Goal: Information Seeking & Learning: Find contact information

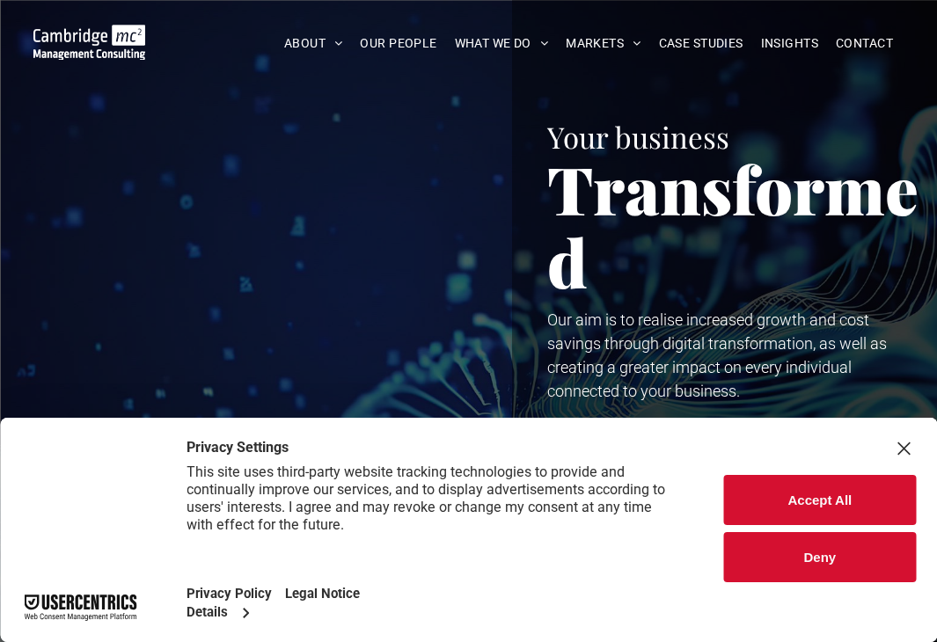
click at [807, 545] on button "Deny" at bounding box center [820, 557] width 192 height 50
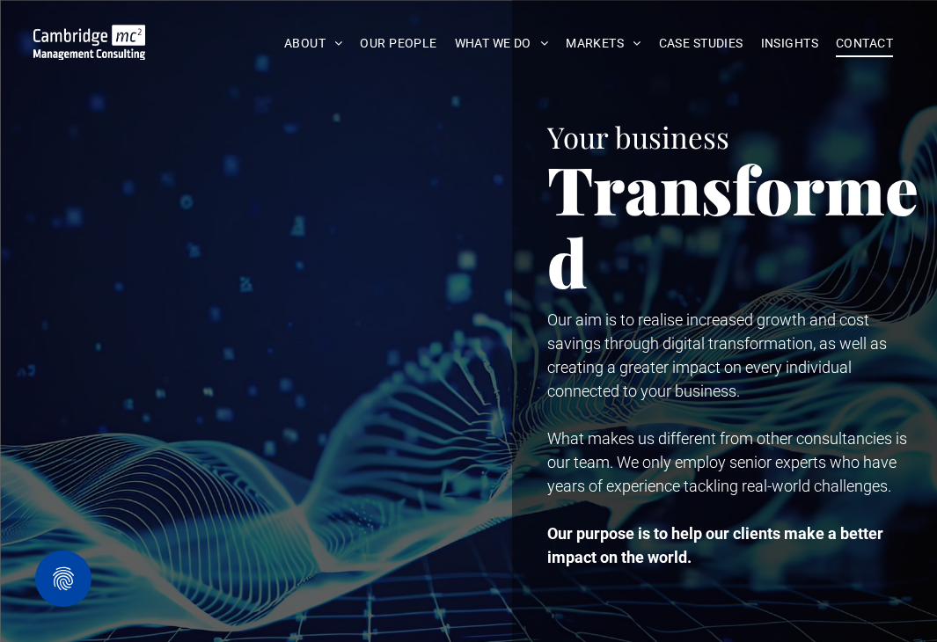
click at [852, 41] on span "CONTACT" at bounding box center [864, 43] width 57 height 27
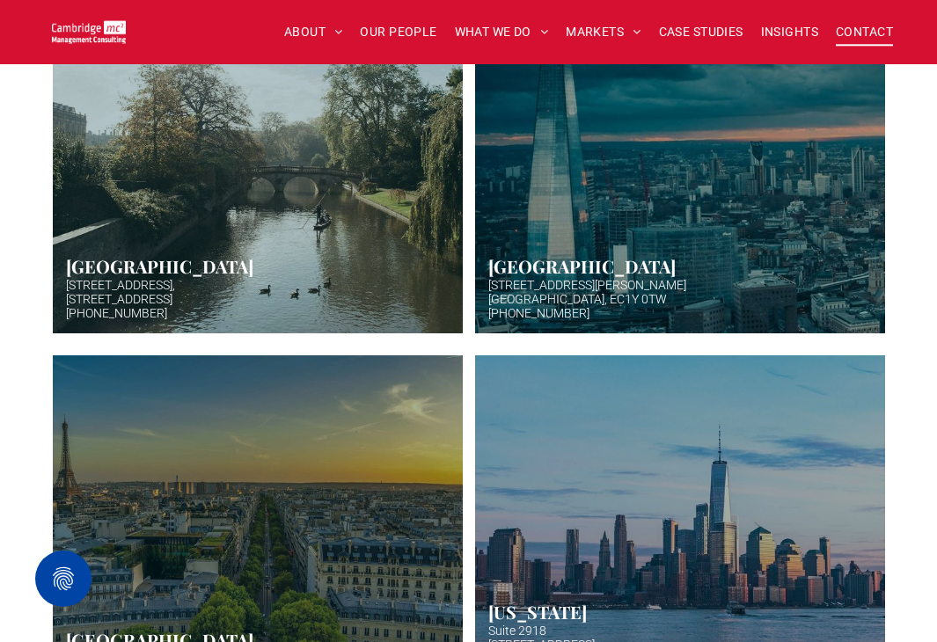
scroll to position [620, 0]
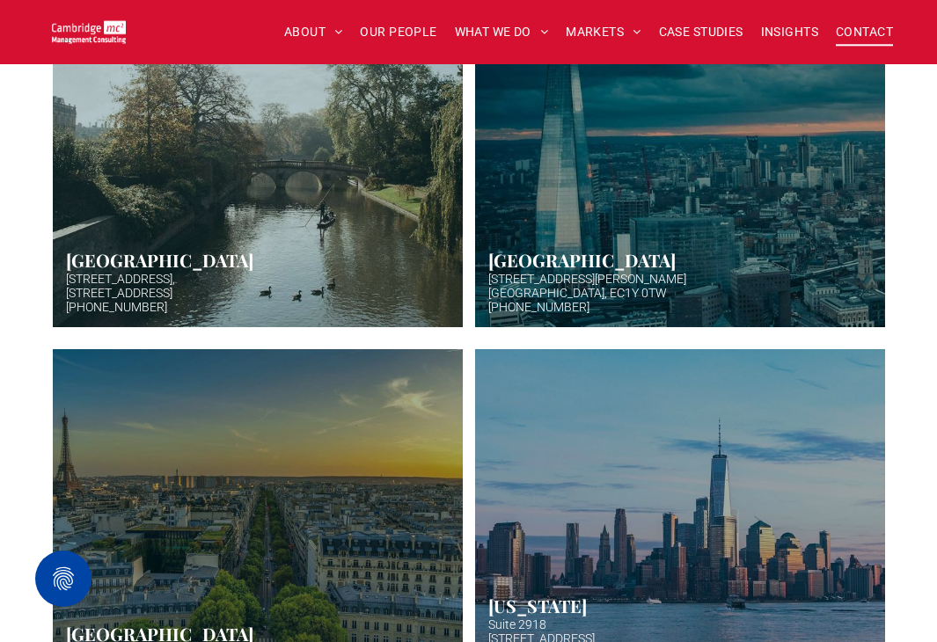
drag, startPoint x: 186, startPoint y: 302, endPoint x: 118, endPoint y: 275, distance: 73.5
click at [118, 275] on link "Hazy afternoon photo of river and bridge in Cambridge. Punt boat in middle-dist…" at bounding box center [257, 151] width 434 height 373
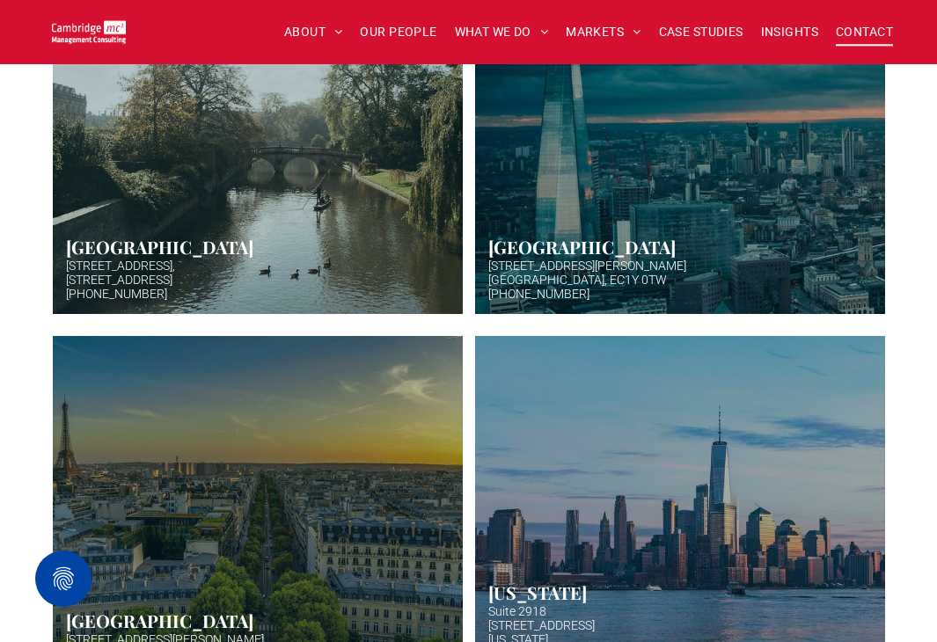
scroll to position [605, 0]
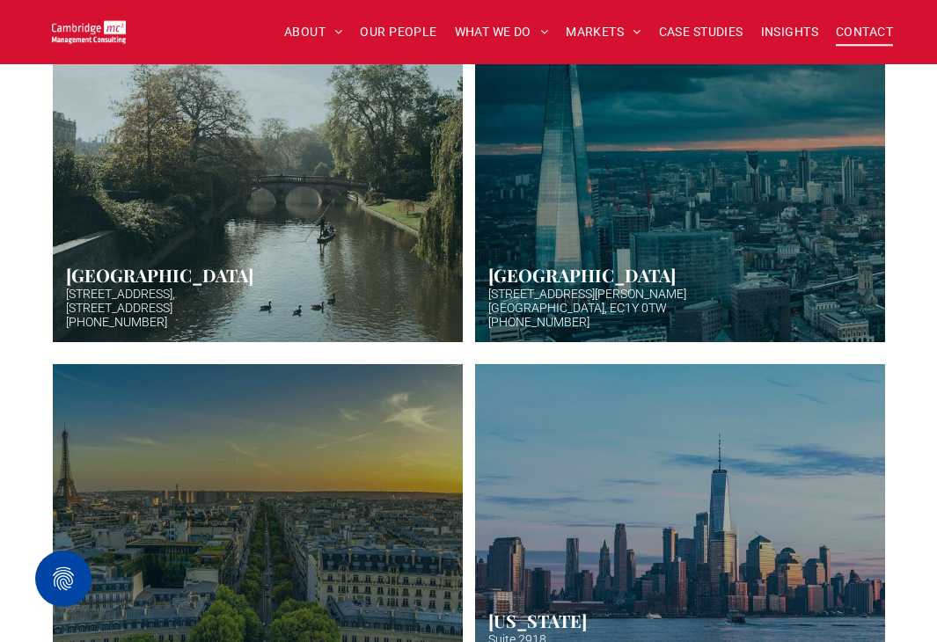
click at [364, 238] on link "Hazy afternoon photo of river and bridge in Cambridge. Punt boat in middle-dist…" at bounding box center [257, 166] width 434 height 373
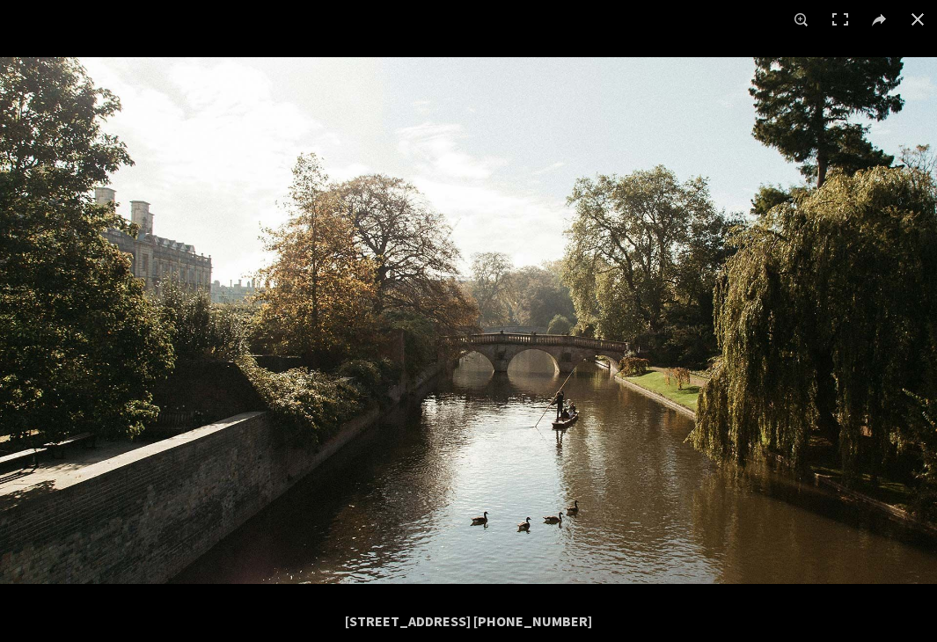
drag, startPoint x: 515, startPoint y: 621, endPoint x: 296, endPoint y: 626, distance: 219.9
click at [296, 626] on div "5 High Green, Cambridge, CB22 5EG +44 (0)1223 750335" at bounding box center [469, 620] width 844 height 35
copy div "5 High Green, Cambridge, CB22 5EG"
